Goal: Task Accomplishment & Management: Manage account settings

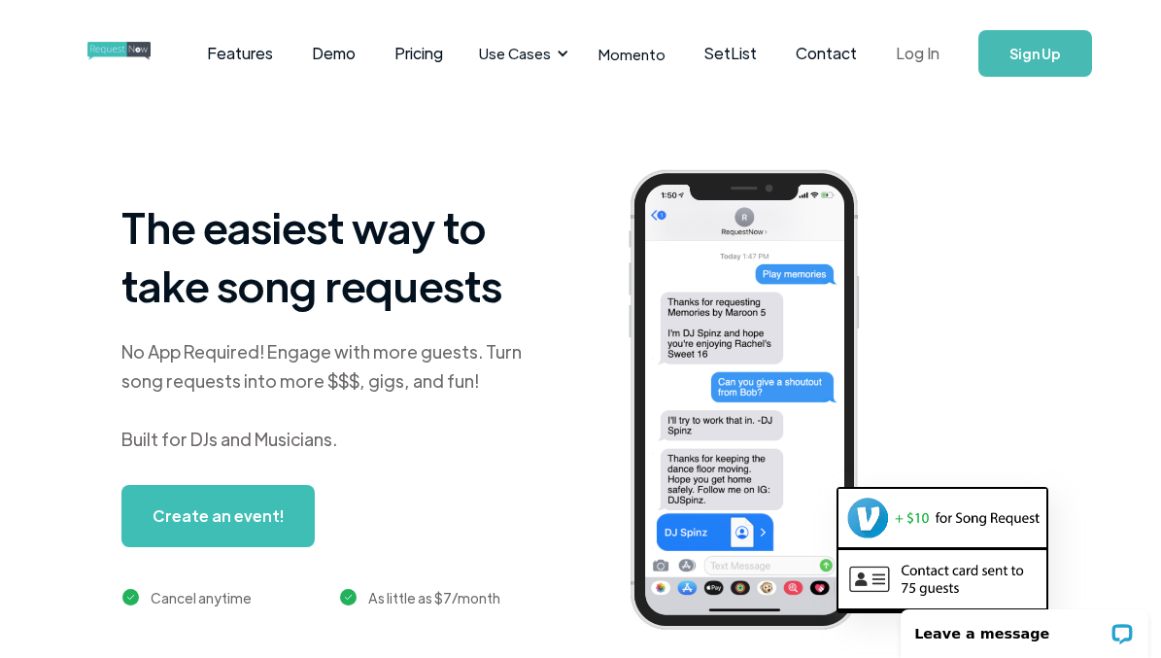
click at [908, 51] on link "Log In" at bounding box center [917, 53] width 83 height 68
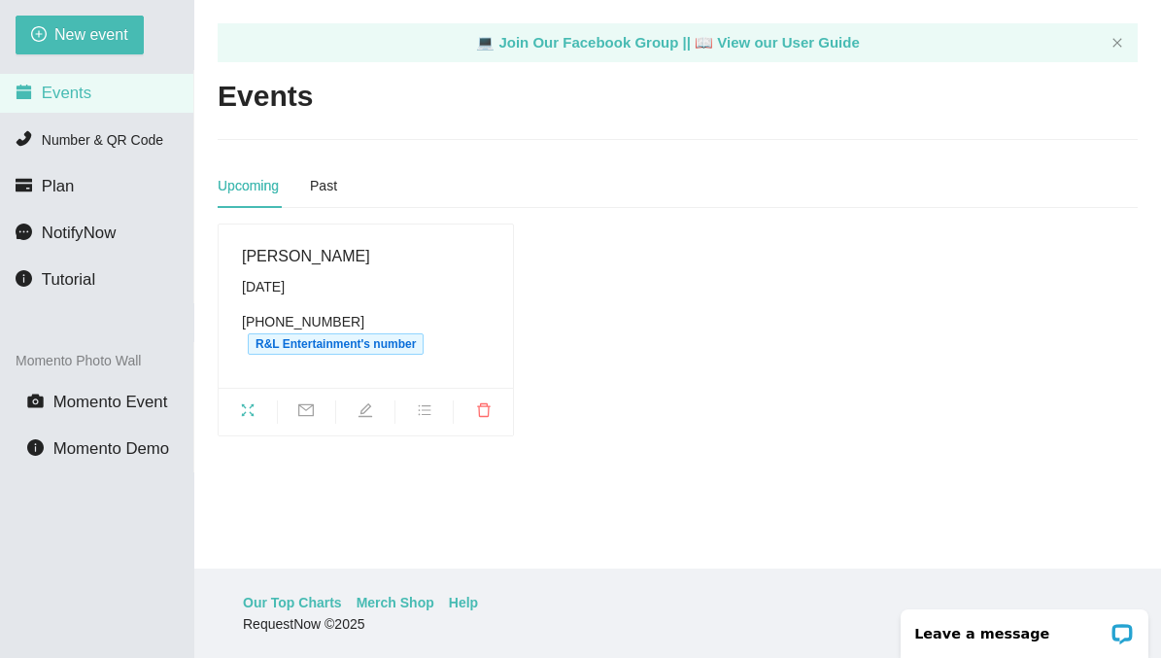
scroll to position [62, 0]
click at [62, 188] on span "Plan" at bounding box center [58, 186] width 33 height 18
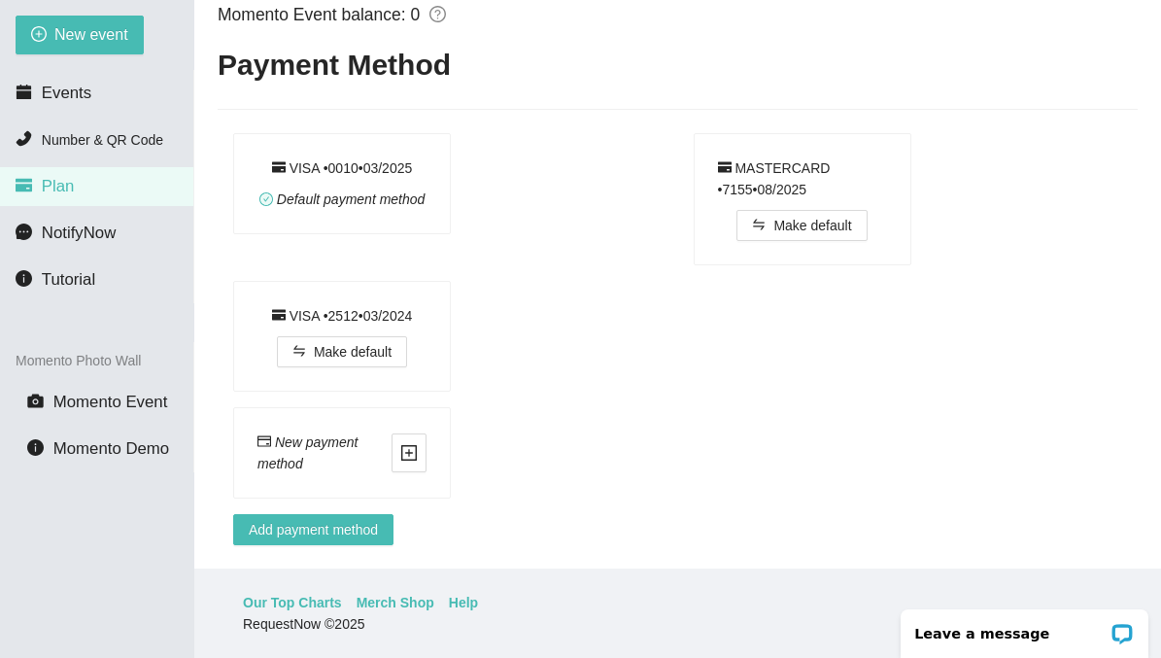
scroll to position [2269, 0]
click at [313, 438] on div "New payment method" at bounding box center [325, 452] width 134 height 43
click at [298, 519] on span "Add payment method" at bounding box center [313, 529] width 129 height 21
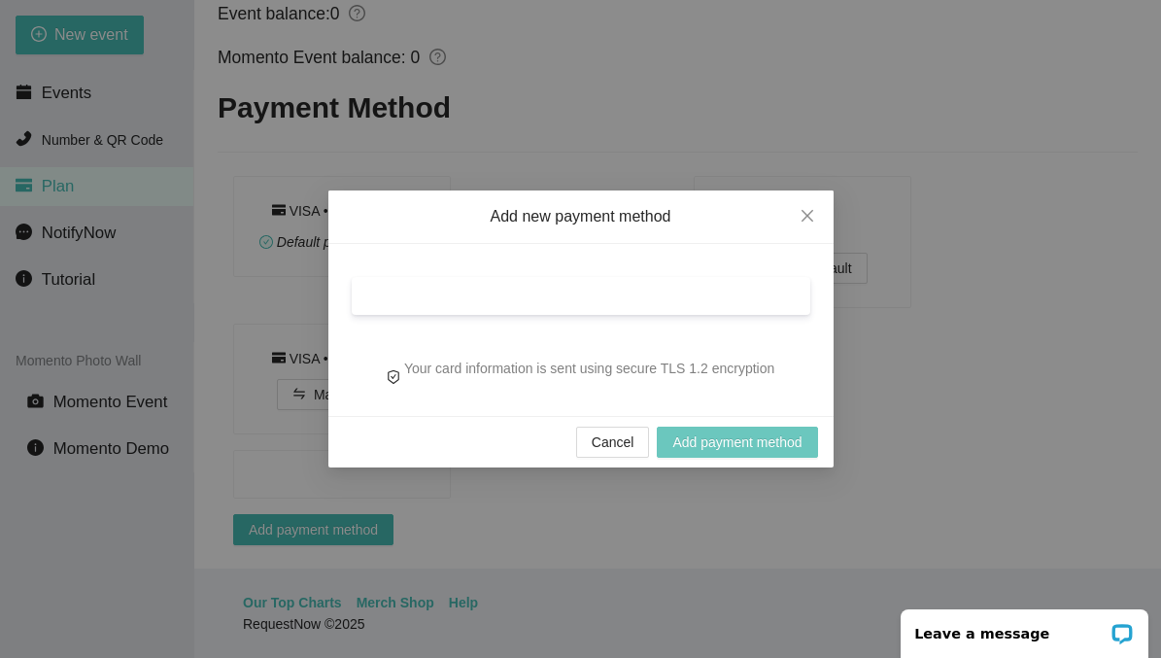
click at [711, 437] on span "Add payment method" at bounding box center [736, 441] width 129 height 21
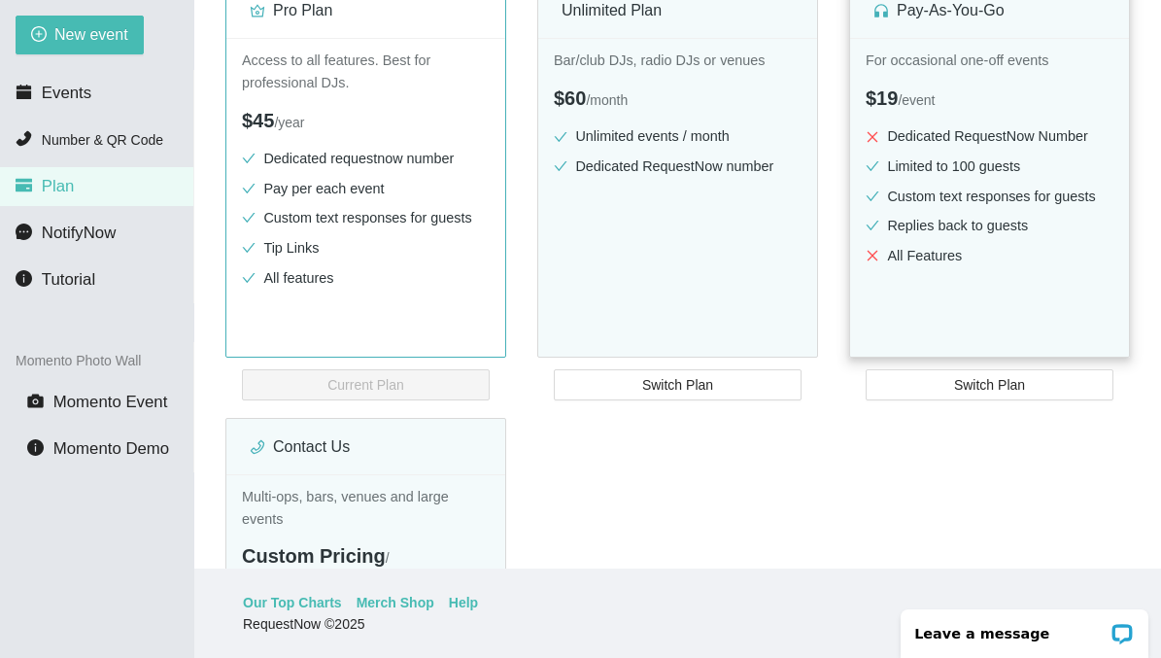
scroll to position [345, 0]
